Goal: Information Seeking & Learning: Learn about a topic

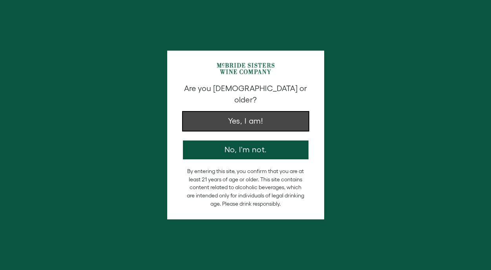
click at [234, 113] on button "Yes, I am!" at bounding box center [246, 121] width 126 height 19
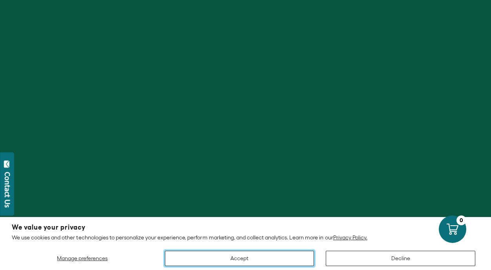
click at [227, 259] on button "Accept" at bounding box center [240, 258] width 150 height 15
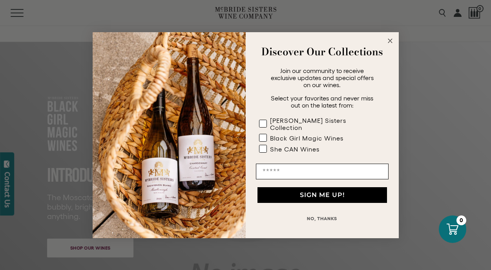
click at [393, 45] on circle "Close dialog" at bounding box center [390, 40] width 9 height 9
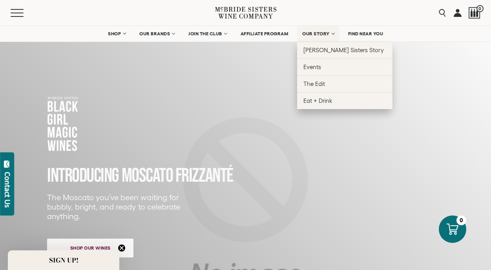
click at [326, 32] on span "OUR STORY" at bounding box center [315, 33] width 27 height 5
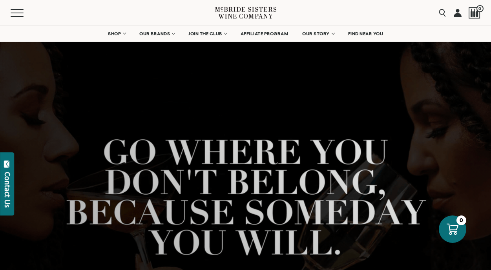
click at [246, 80] on div at bounding box center [245, 213] width 491 height 377
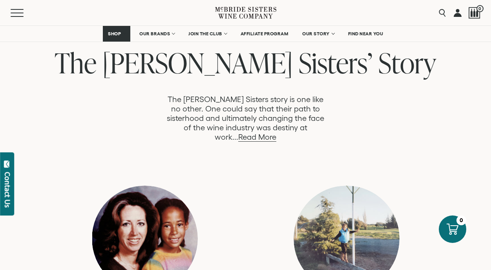
scroll to position [408, 0]
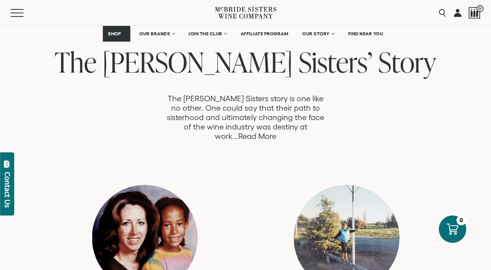
click at [277, 132] on link "Read More" at bounding box center [257, 136] width 38 height 9
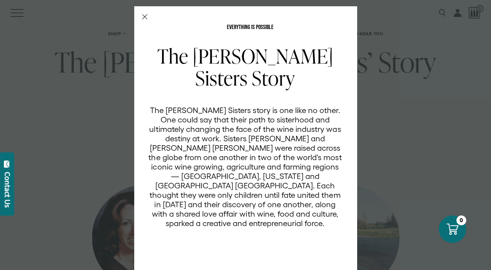
scroll to position [0, 0]
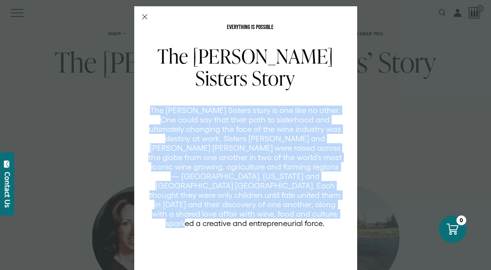
drag, startPoint x: 158, startPoint y: 109, endPoint x: 338, endPoint y: 213, distance: 207.3
click at [338, 213] on p "The [PERSON_NAME] Sisters story is one like no other. One could say that their …" at bounding box center [245, 167] width 194 height 123
copy p "The [PERSON_NAME] Sisters story is one like no other. One could say that their …"
click at [145, 15] on icon "Close Modal" at bounding box center [144, 16] width 5 height 5
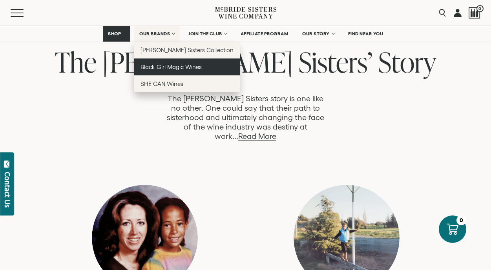
click at [161, 64] on span "Black Girl Magic Wines" at bounding box center [171, 67] width 61 height 7
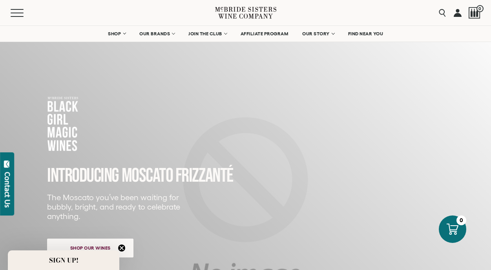
click at [197, 114] on div "INTRODUCING MOSCATO FRIZZANTé The Moscato you’ve been waiting for bubbly, brigh…" at bounding box center [235, 186] width 377 height 181
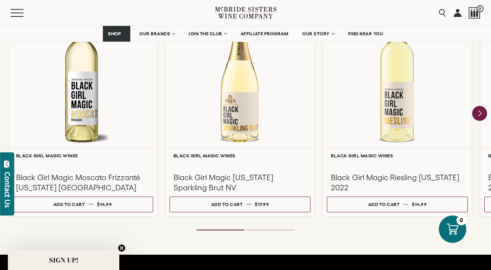
scroll to position [738, 0]
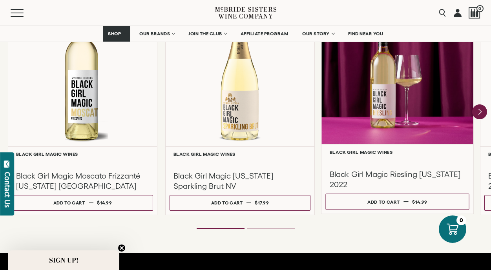
click at [388, 110] on div at bounding box center [398, 68] width 152 height 151
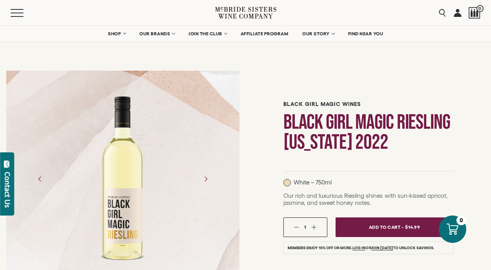
click at [253, 154] on div "Black Girl Magic Wines Black Girl Magic Riesling [US_STATE] 2022 White – 750ml …" at bounding box center [369, 253] width 246 height 379
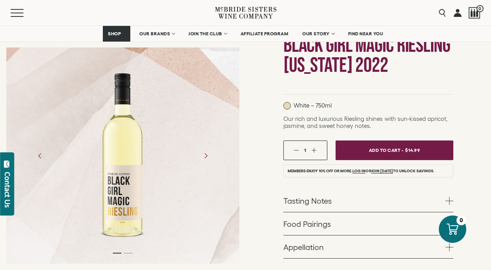
scroll to position [79, 0]
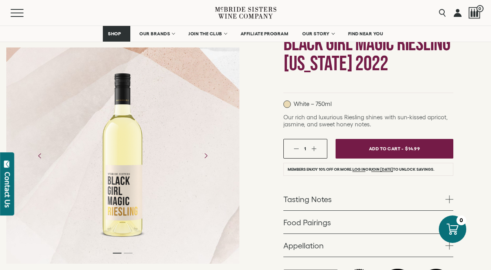
click at [448, 199] on span at bounding box center [450, 200] width 8 height 8
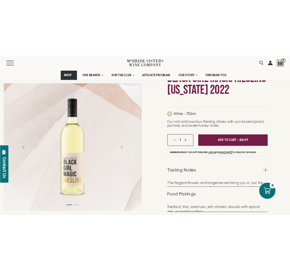
scroll to position [247, 0]
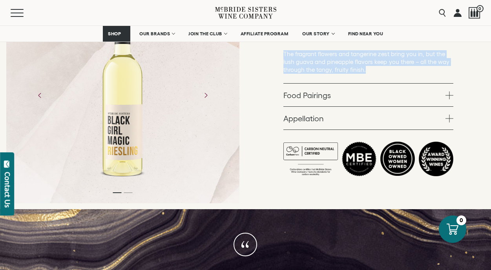
drag, startPoint x: 285, startPoint y: 54, endPoint x: 418, endPoint y: 70, distance: 133.7
click at [418, 70] on p "The fragrant flowers and tangerine zest bring you in, but the lush guava and pi…" at bounding box center [369, 62] width 170 height 24
copy p "The fragrant flowers and tangerine zest bring you in, but the lush guava and pi…"
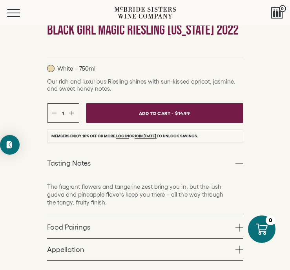
click at [161, 43] on div "Black Girl Magic Wines Black Girl Magic Riesling [US_STATE] 2022" at bounding box center [145, 29] width 196 height 33
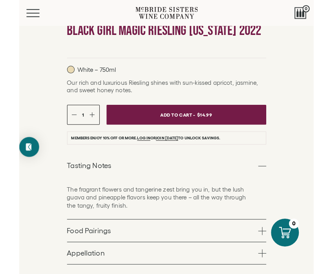
scroll to position [251, 0]
